Goal: Find specific page/section

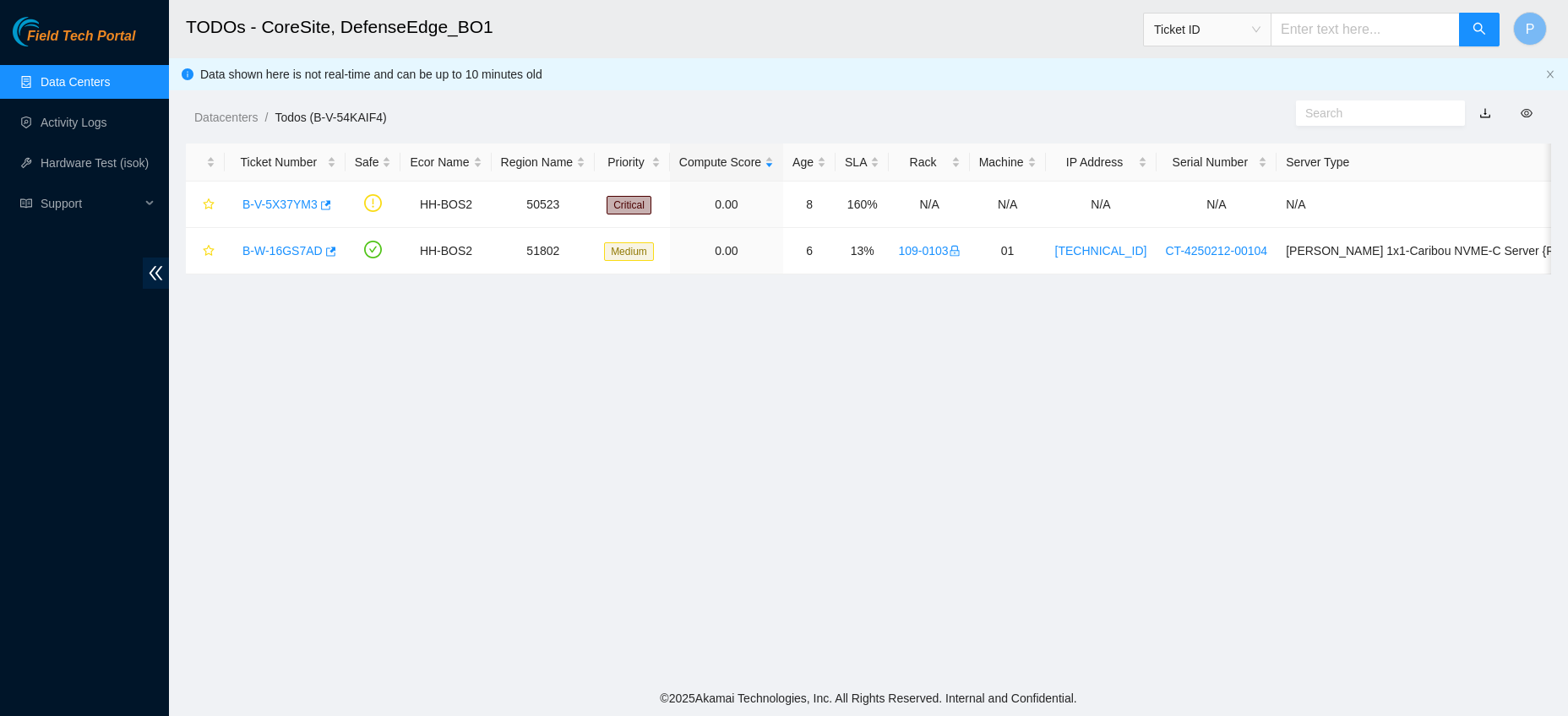
click at [51, 80] on link "Data Centers" at bounding box center [74, 81] width 69 height 13
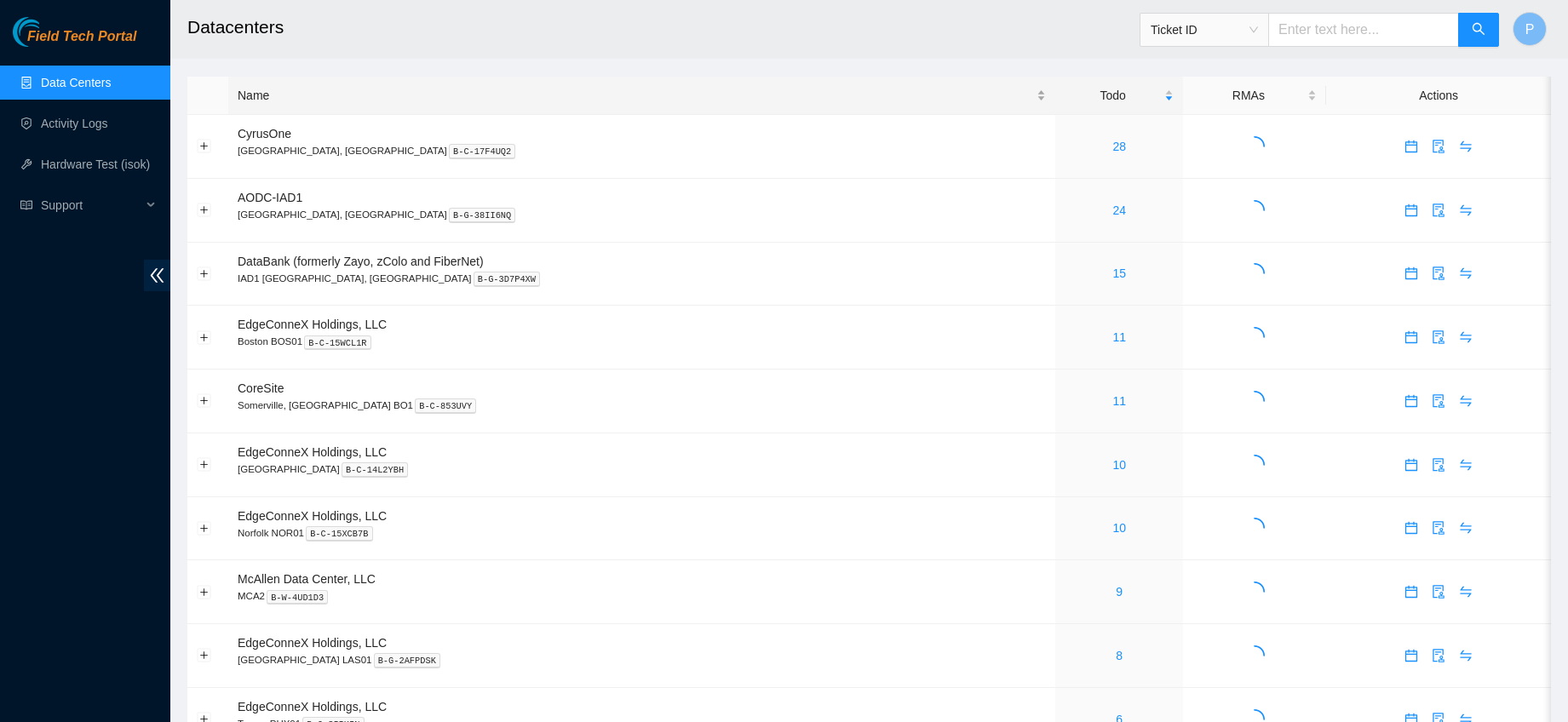
click at [310, 104] on div "Name" at bounding box center [641, 95] width 808 height 19
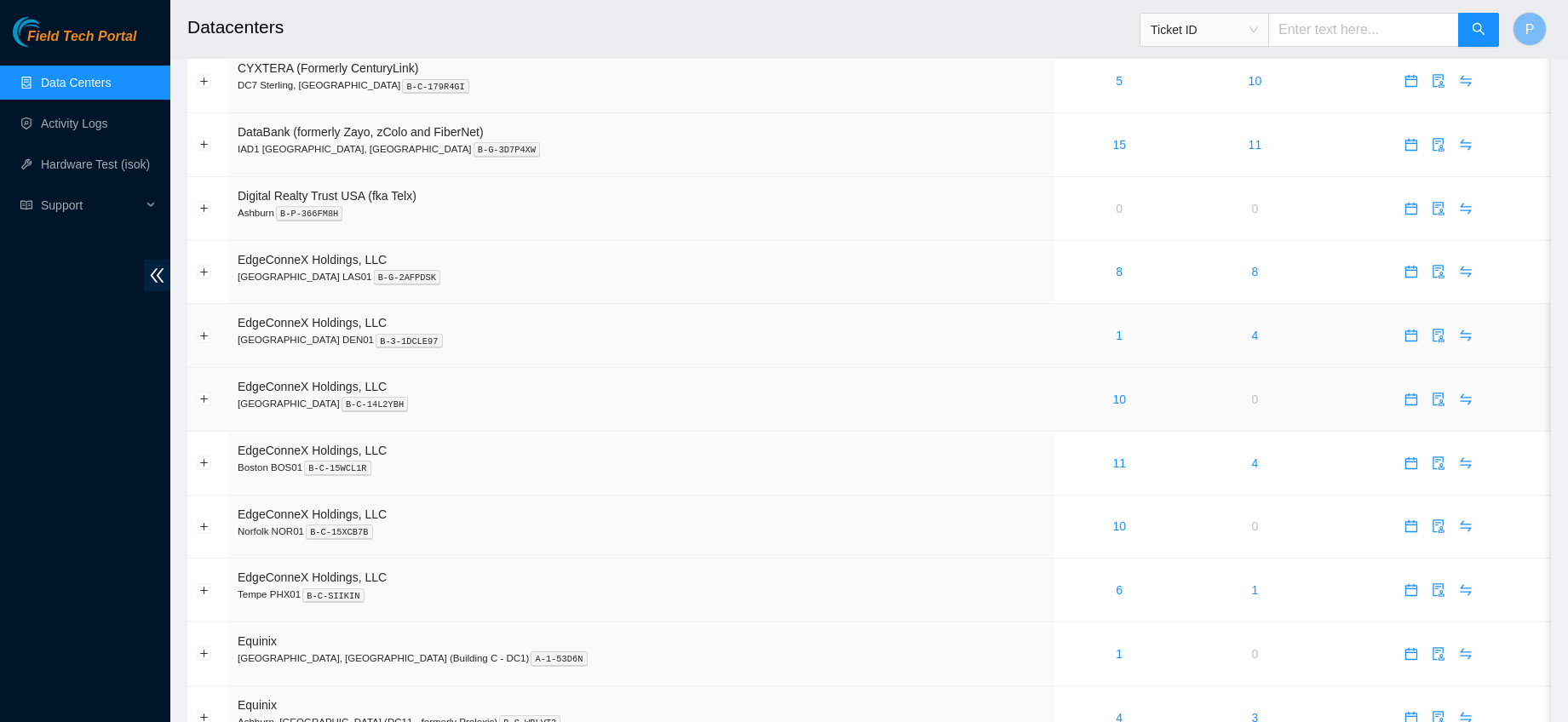
scroll to position [514, 0]
click at [1115, 585] on link "6" at bounding box center [1119, 587] width 7 height 14
